Goal: Navigation & Orientation: Find specific page/section

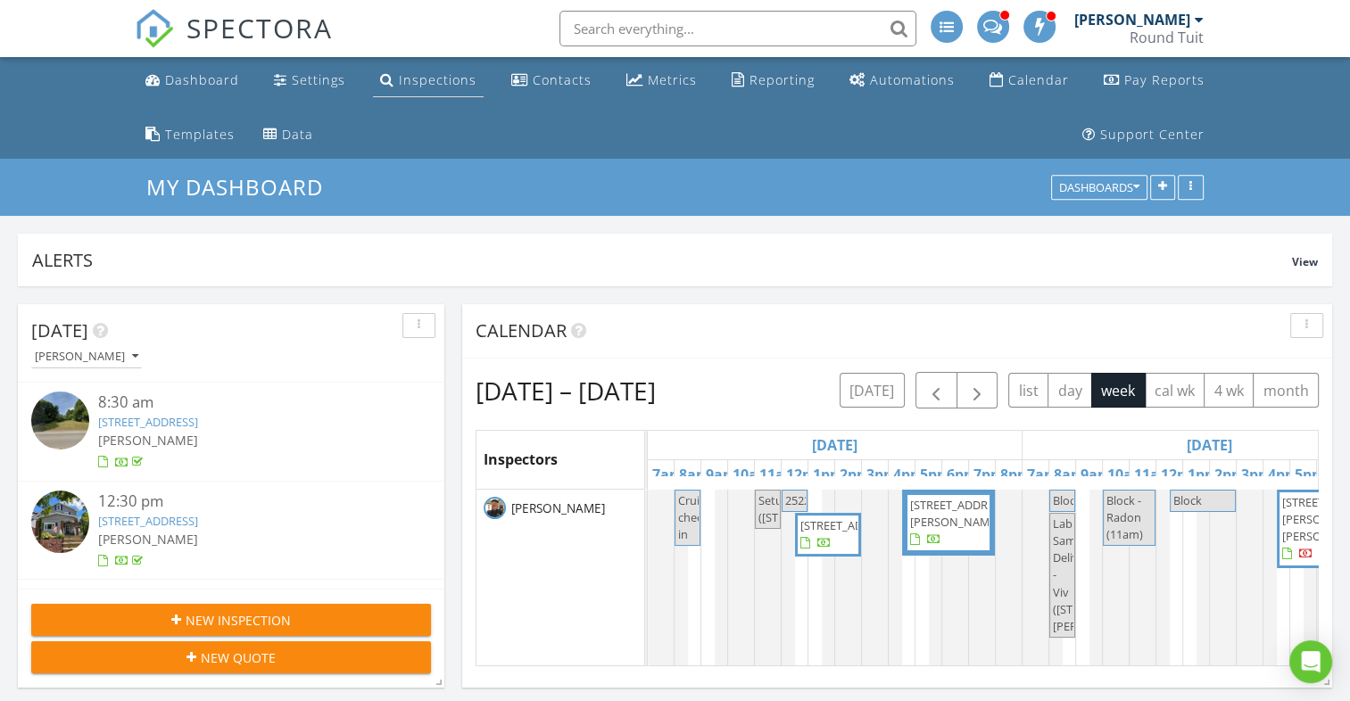
click at [442, 80] on div "Inspections" at bounding box center [438, 79] width 78 height 17
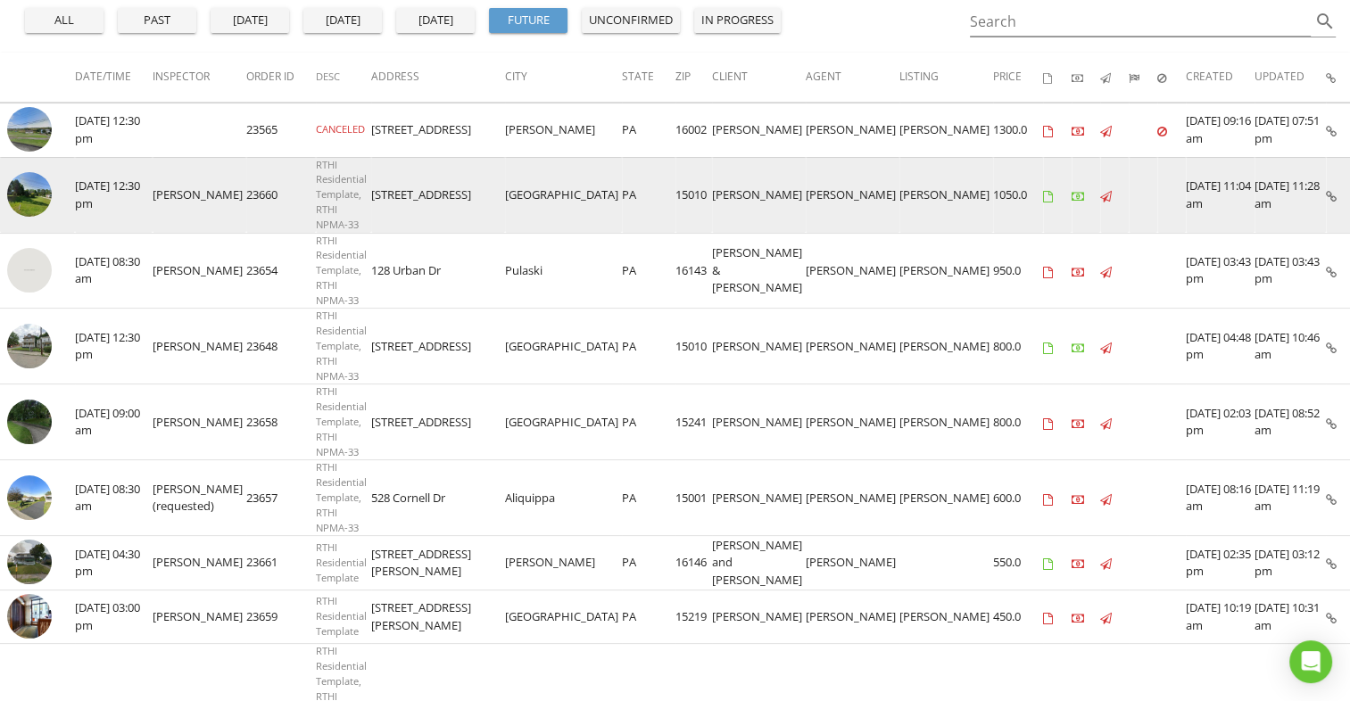
scroll to position [219, 0]
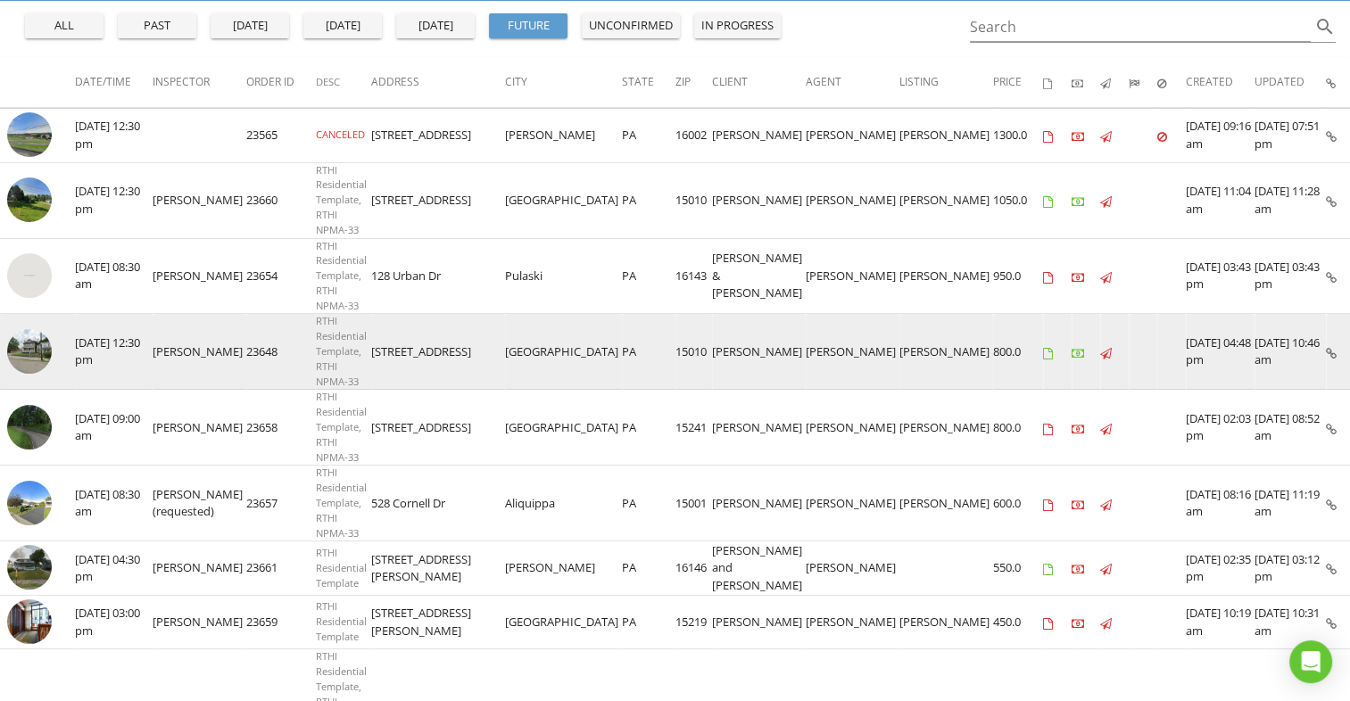
click at [36, 356] on img at bounding box center [29, 351] width 45 height 45
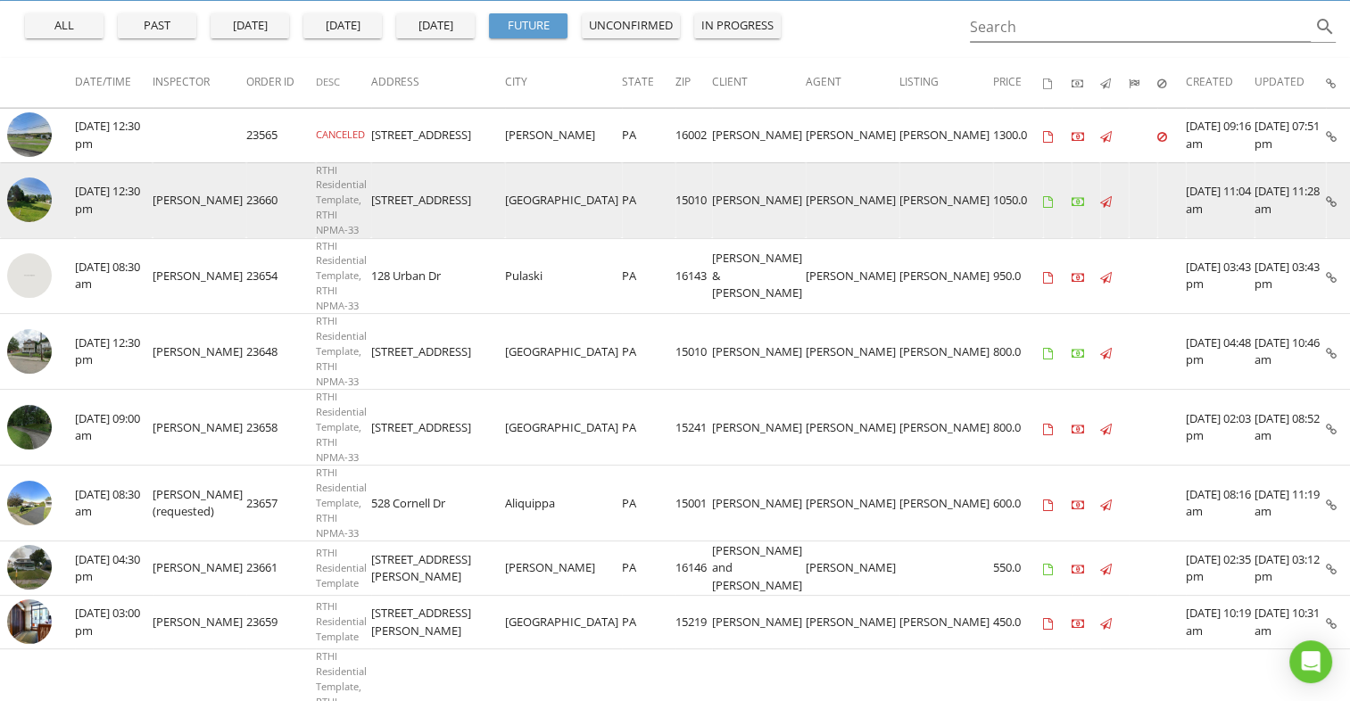
scroll to position [0, 0]
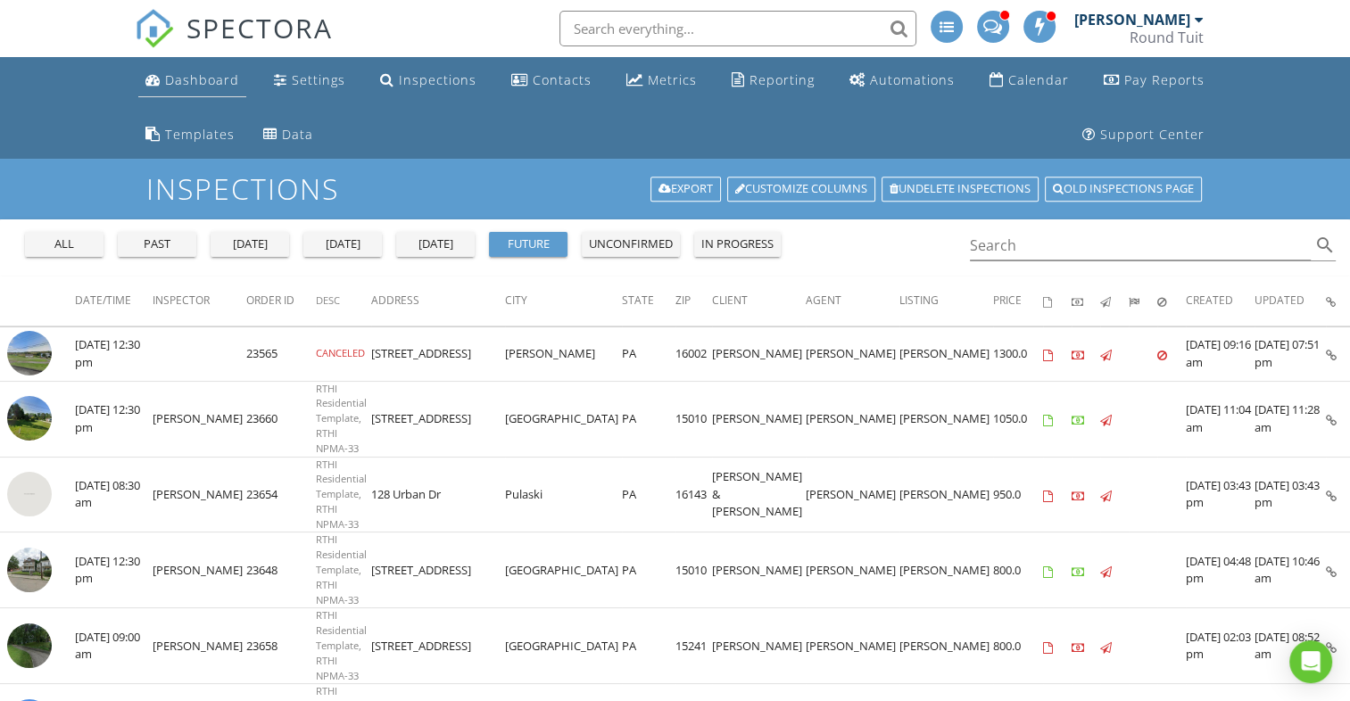
click at [212, 80] on div "Dashboard" at bounding box center [202, 79] width 74 height 17
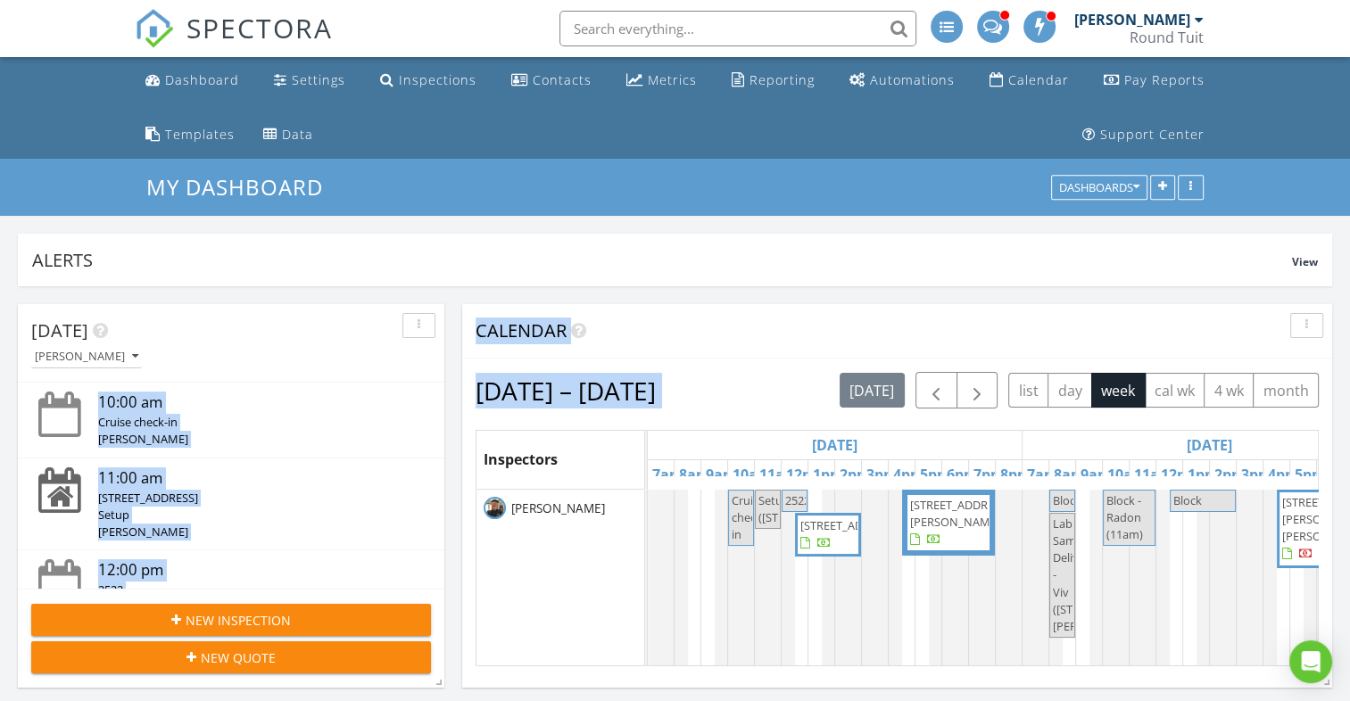
scroll to position [383, 1315]
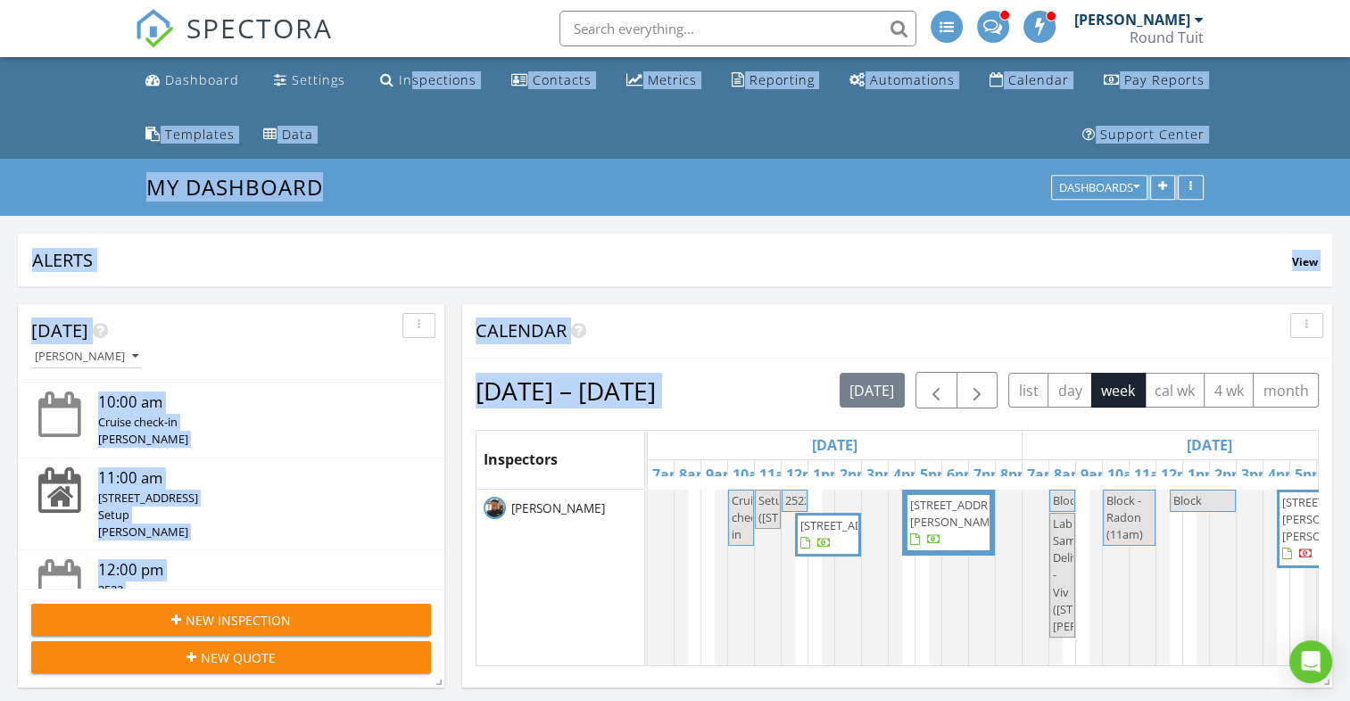
drag, startPoint x: 467, startPoint y: 515, endPoint x: 422, endPoint y: -66, distance: 582.7
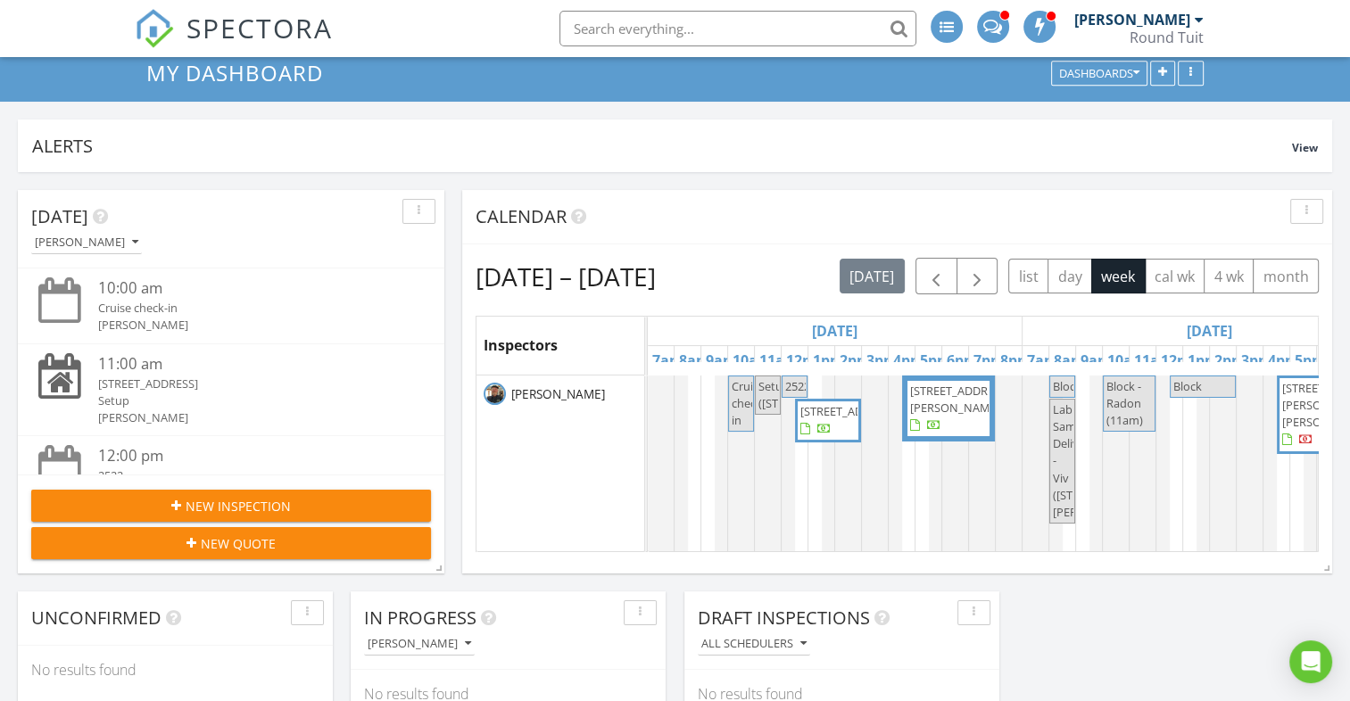
scroll to position [0, 0]
